Goal: Information Seeking & Learning: Learn about a topic

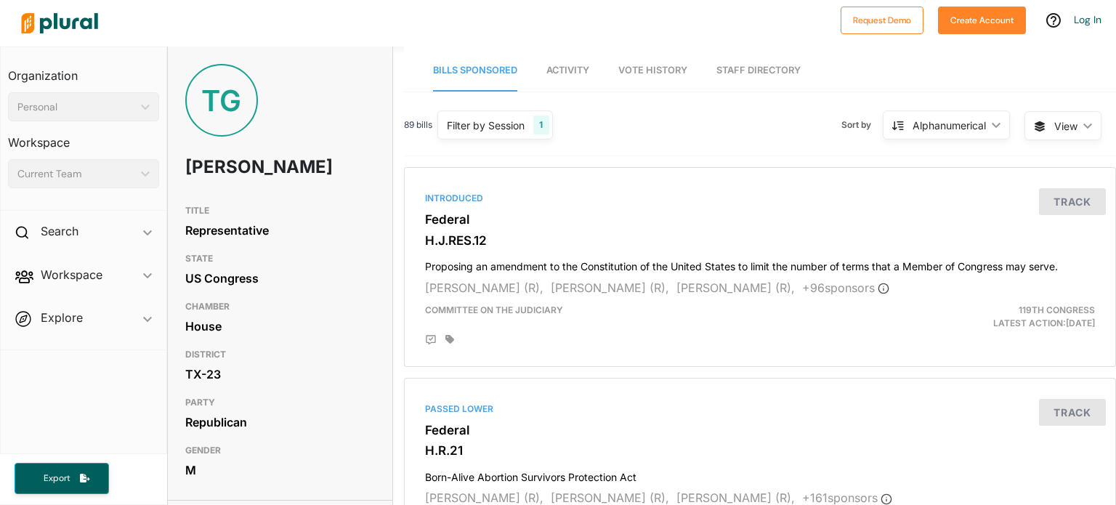
scroll to position [1381, 0]
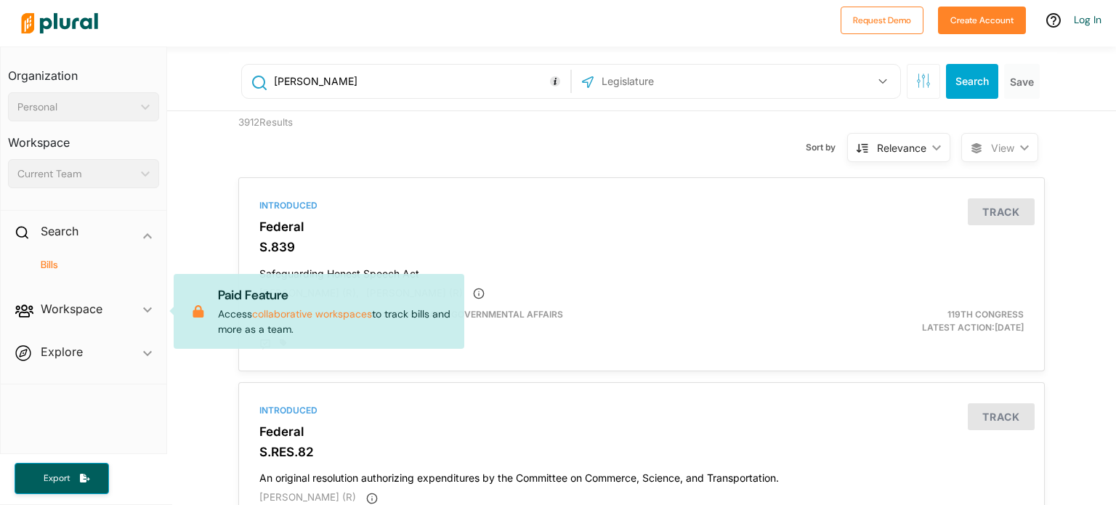
scroll to position [4880, 0]
